Goal: Information Seeking & Learning: Learn about a topic

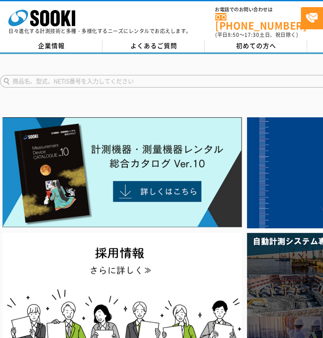
click at [115, 79] on input "text" at bounding box center [191, 81] width 382 height 13
type input "NX"
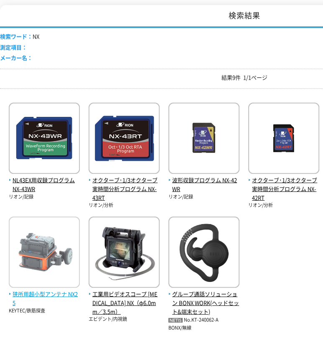
scroll to position [209, 0]
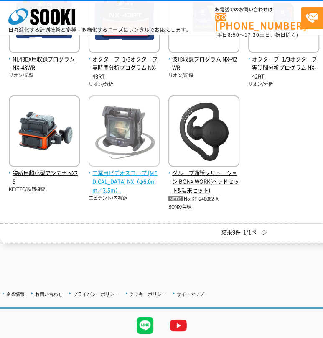
click at [133, 146] on img at bounding box center [124, 131] width 71 height 73
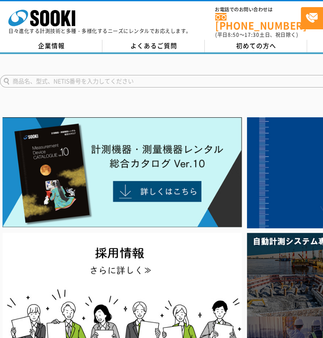
click at [107, 79] on input "text" at bounding box center [191, 81] width 382 height 13
type input "Flex"
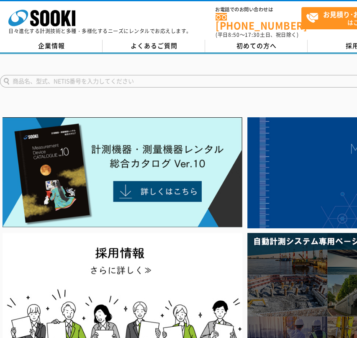
click at [198, 75] on input "text" at bounding box center [191, 81] width 382 height 13
type input "トプコン"
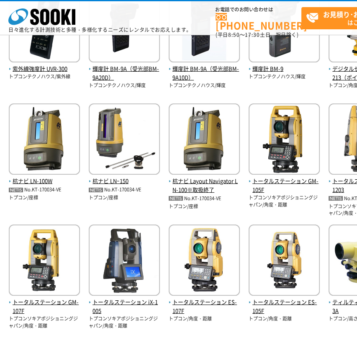
scroll to position [251, 0]
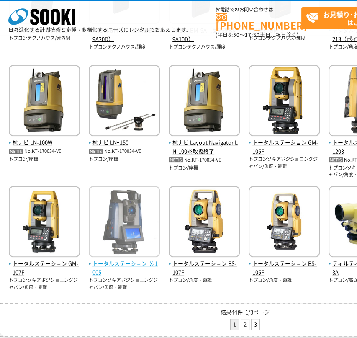
click at [114, 230] on img at bounding box center [124, 222] width 71 height 73
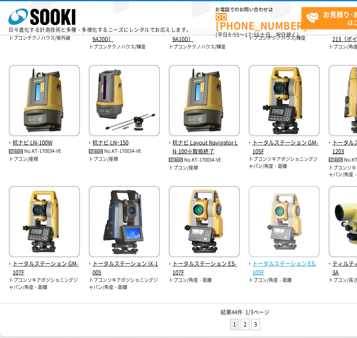
click at [277, 216] on img at bounding box center [283, 222] width 71 height 73
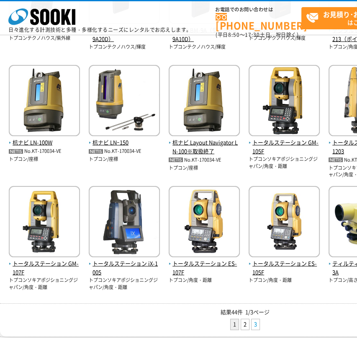
click at [253, 324] on link "3" at bounding box center [255, 324] width 8 height 10
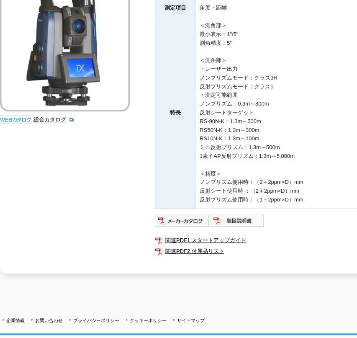
scroll to position [197, 0]
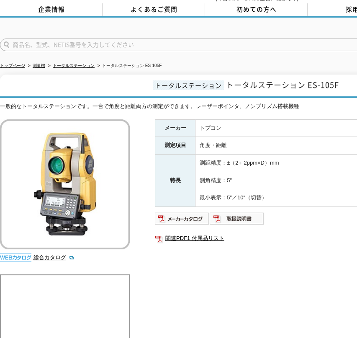
scroll to position [33, 0]
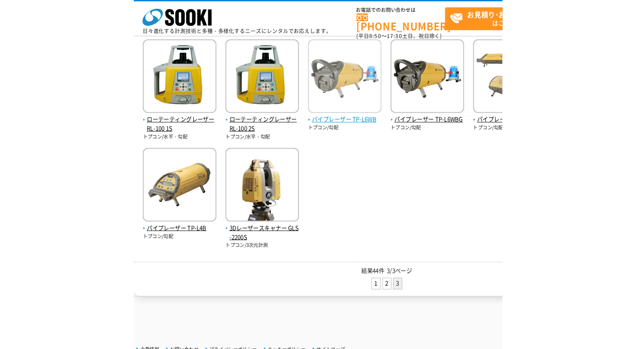
scroll to position [167, 0]
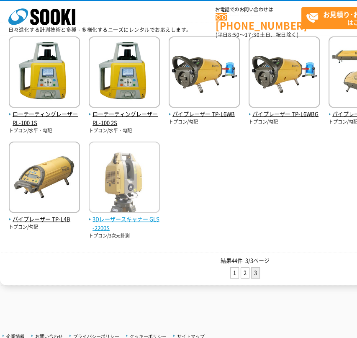
click at [118, 188] on img at bounding box center [124, 177] width 71 height 73
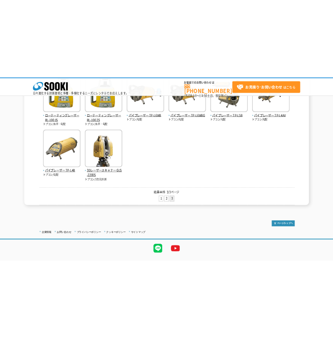
scroll to position [125, 0]
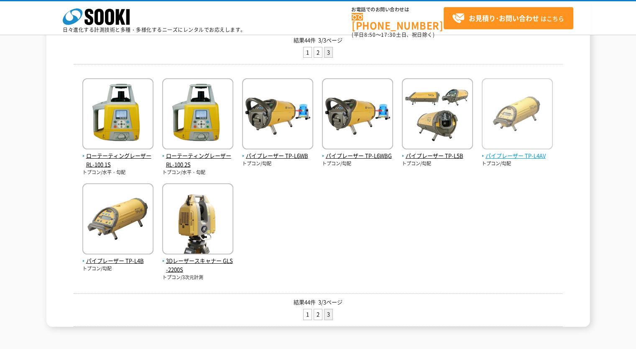
click at [356, 126] on img at bounding box center [517, 114] width 71 height 73
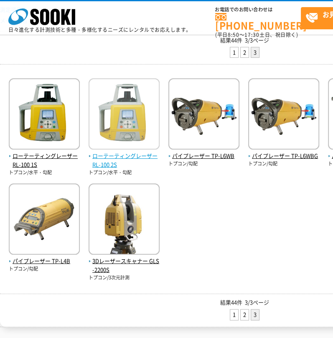
click at [144, 116] on img at bounding box center [124, 114] width 71 height 73
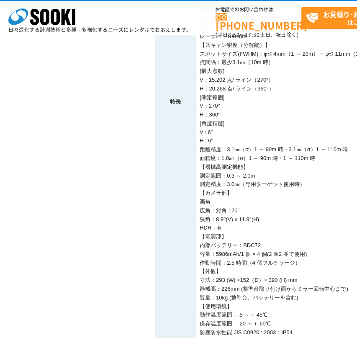
scroll to position [161, 0]
